Goal: Transaction & Acquisition: Obtain resource

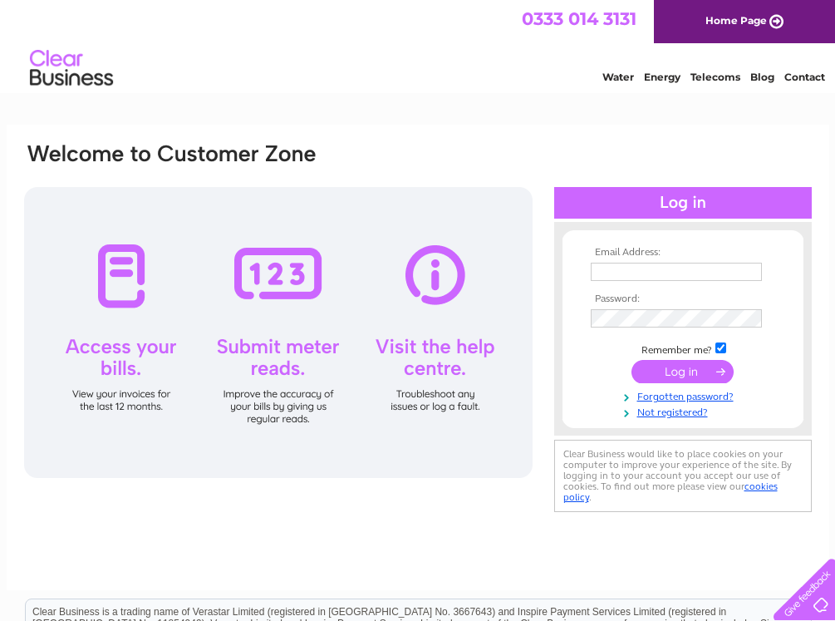
type input "cashroom@smithandgrant.com"
click at [661, 369] on input "submit" at bounding box center [682, 371] width 102 height 23
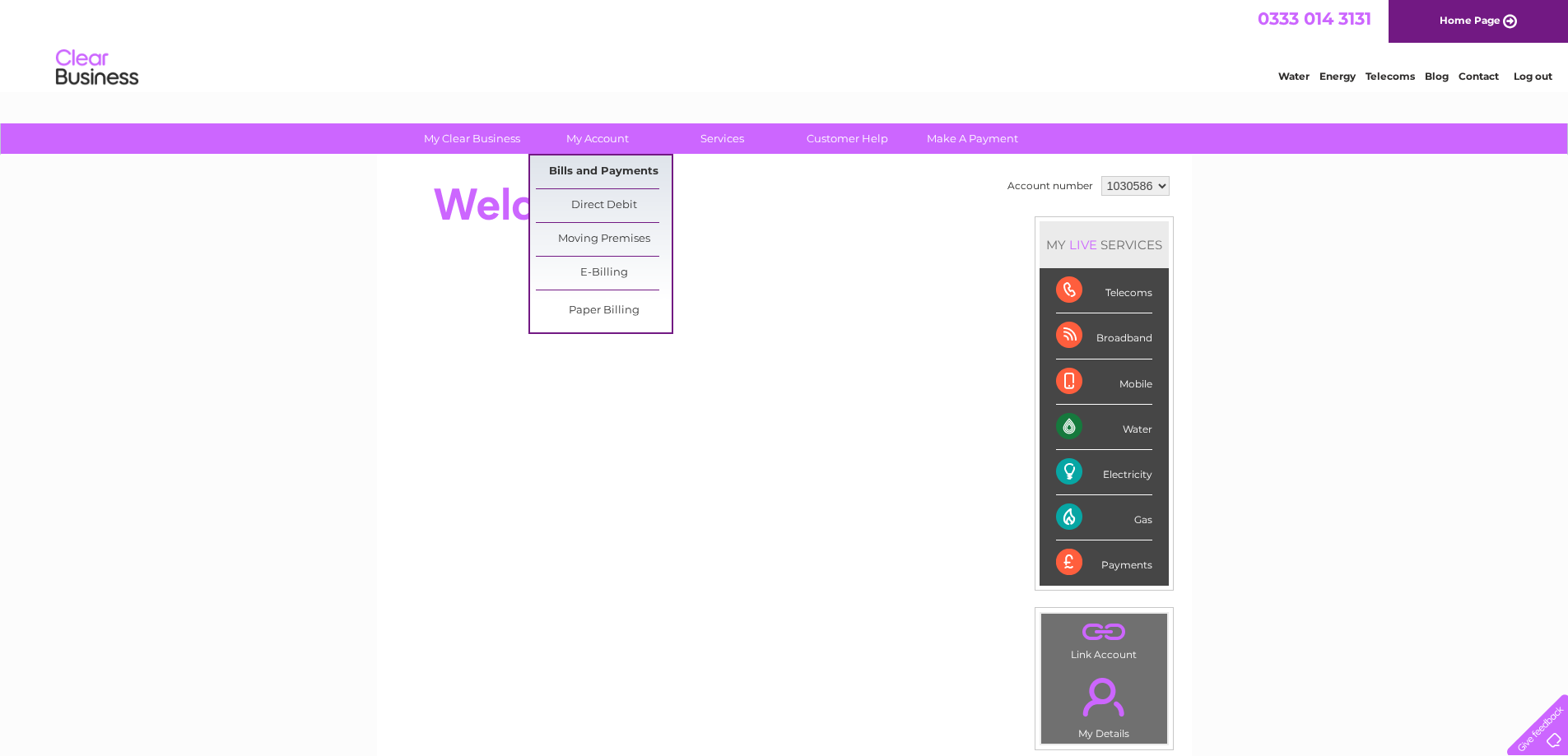
click at [587, 165] on link "Bills and Payments" at bounding box center [604, 171] width 136 height 33
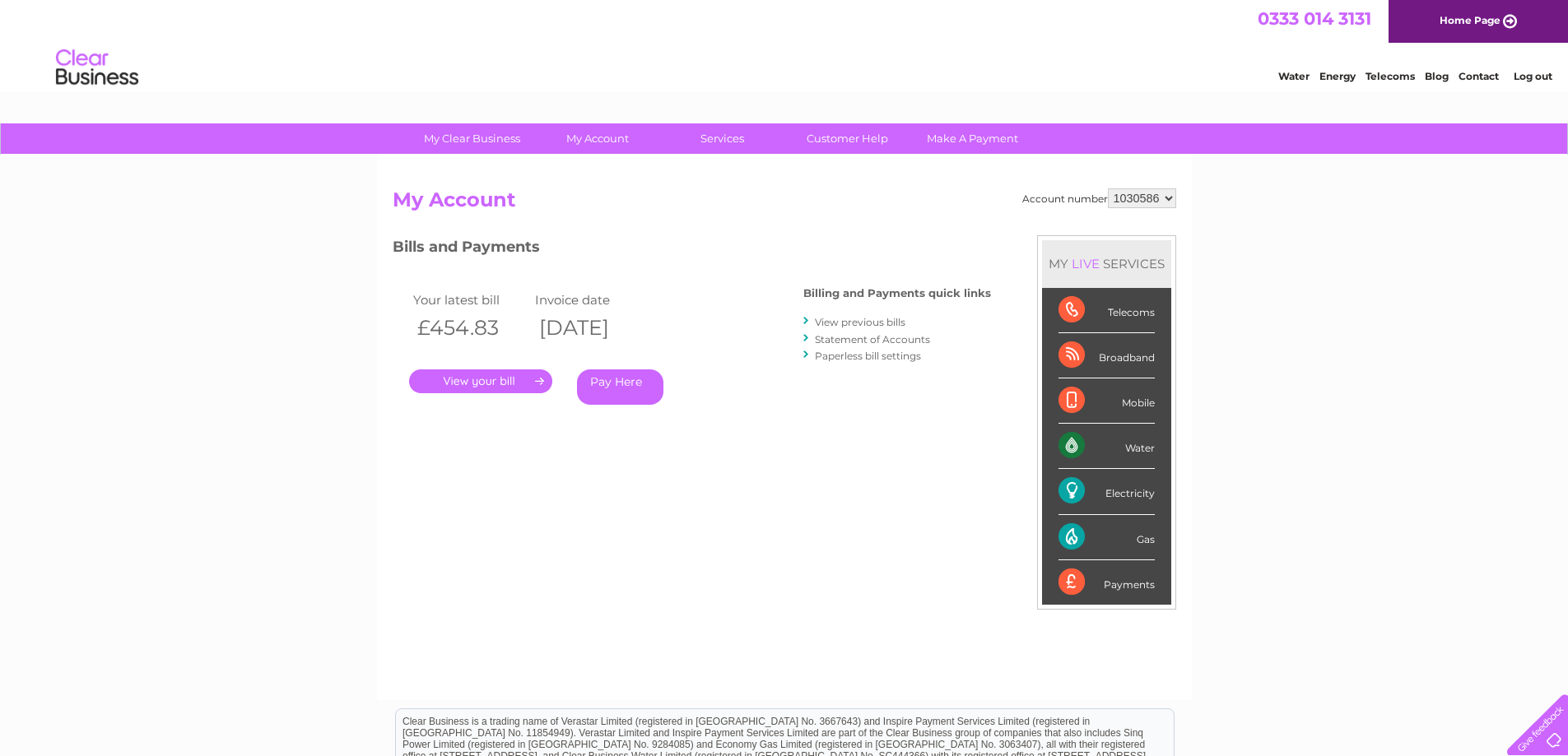
click at [475, 381] on link "." at bounding box center [481, 381] width 144 height 24
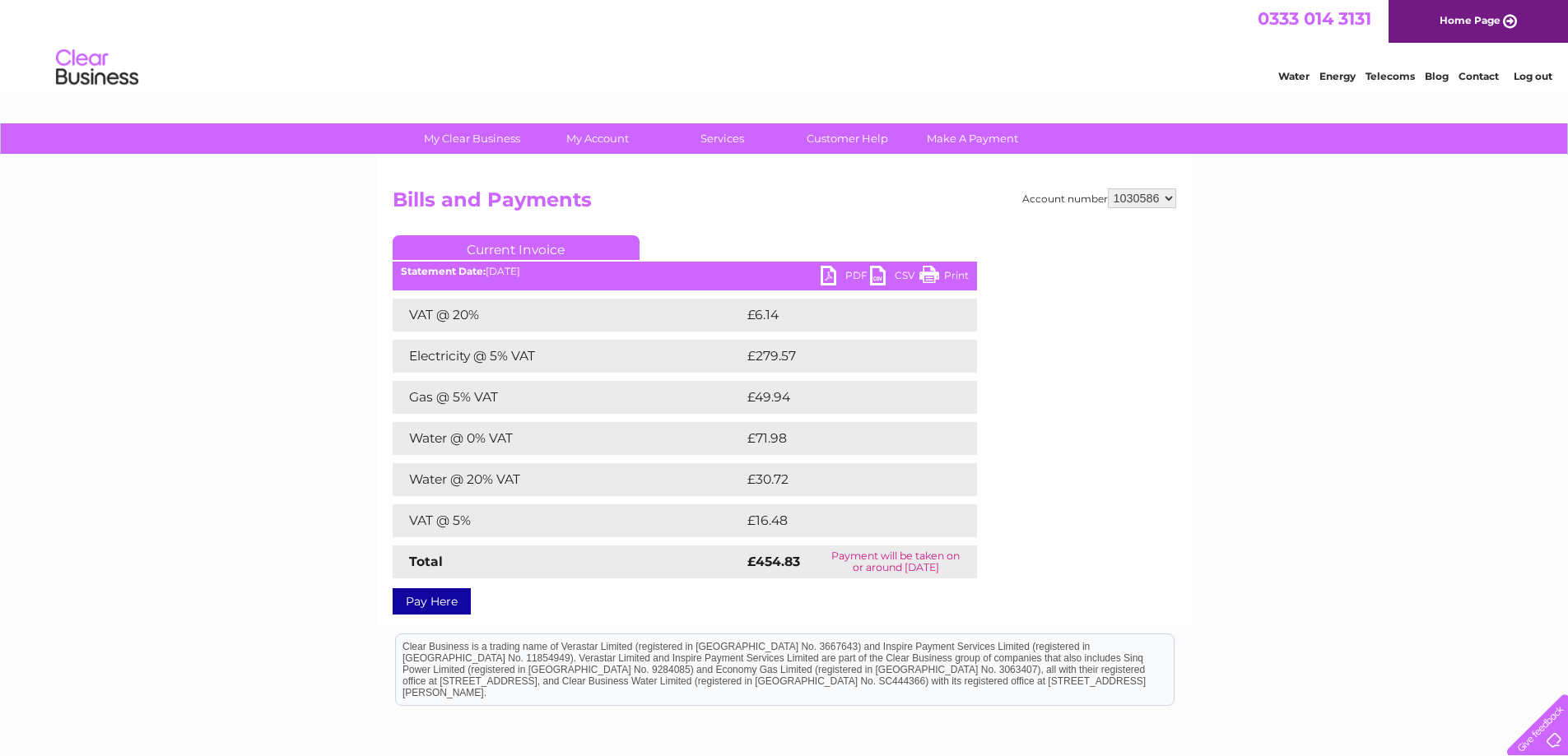
click at [828, 275] on link "PDF" at bounding box center [845, 277] width 50 height 24
click at [826, 272] on link "PDF" at bounding box center [845, 277] width 50 height 24
click at [1533, 80] on link "Log out" at bounding box center [1533, 76] width 39 height 12
